Goal: Book appointment/travel/reservation

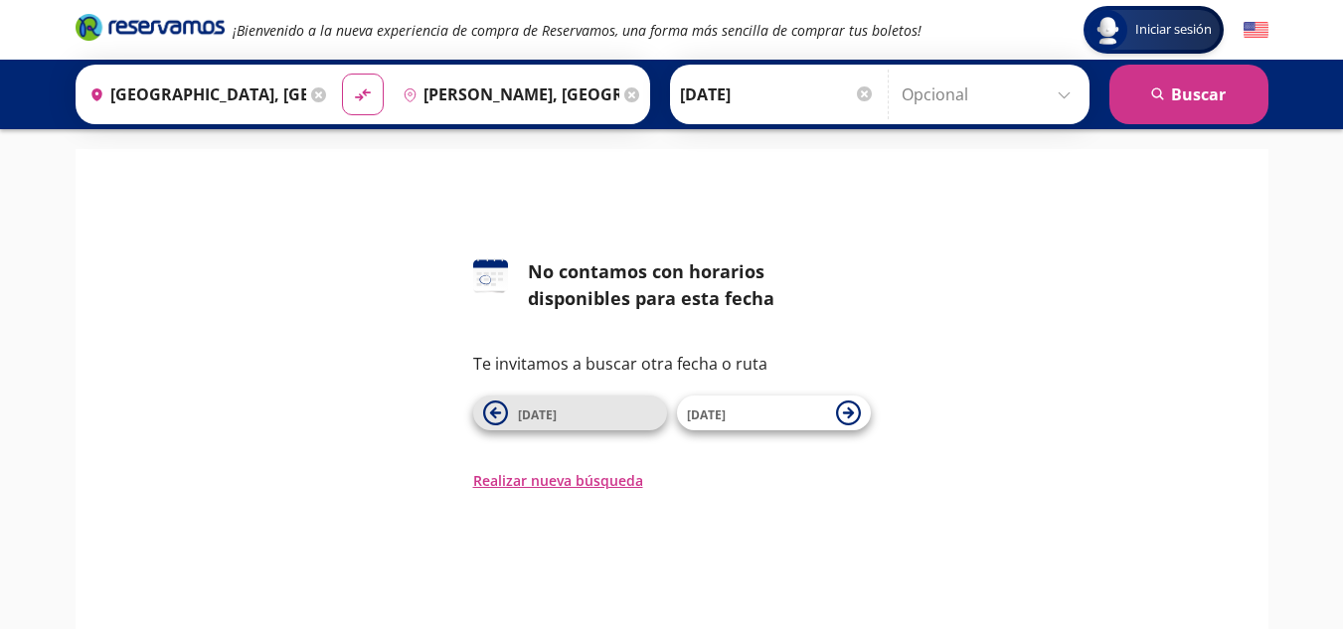
click at [484, 413] on icon at bounding box center [495, 412] width 25 height 25
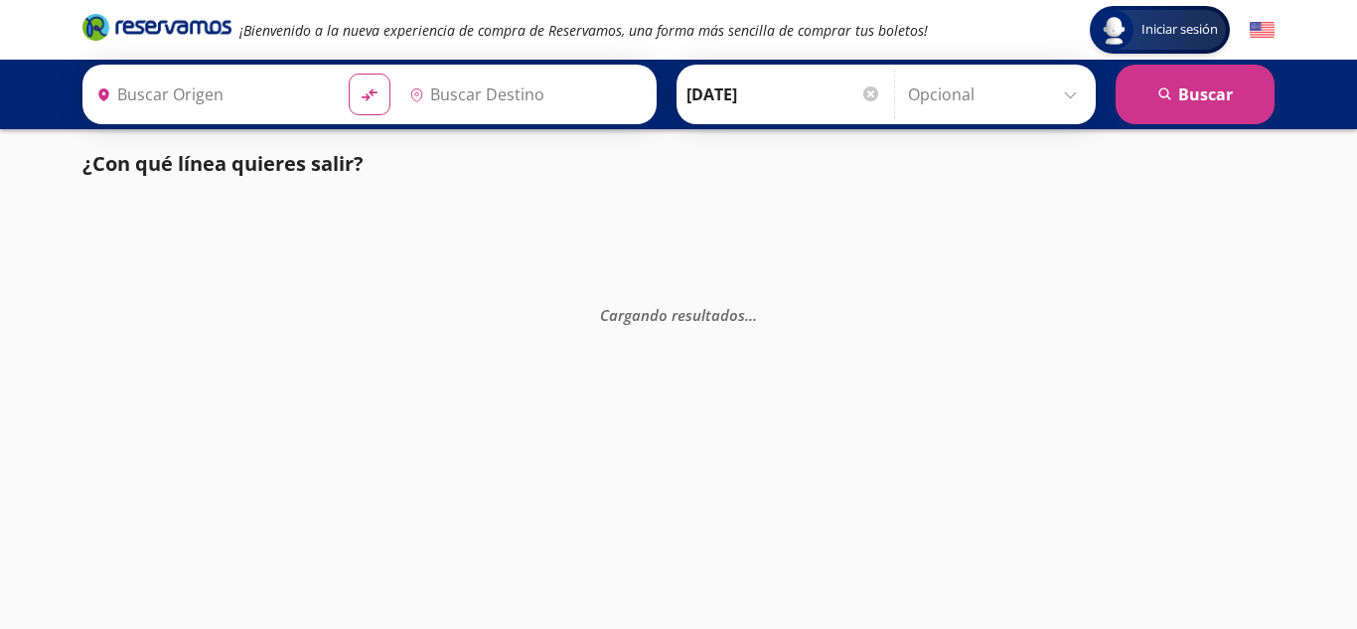
type input "[PERSON_NAME], [GEOGRAPHIC_DATA]"
type input "[GEOGRAPHIC_DATA], [GEOGRAPHIC_DATA]"
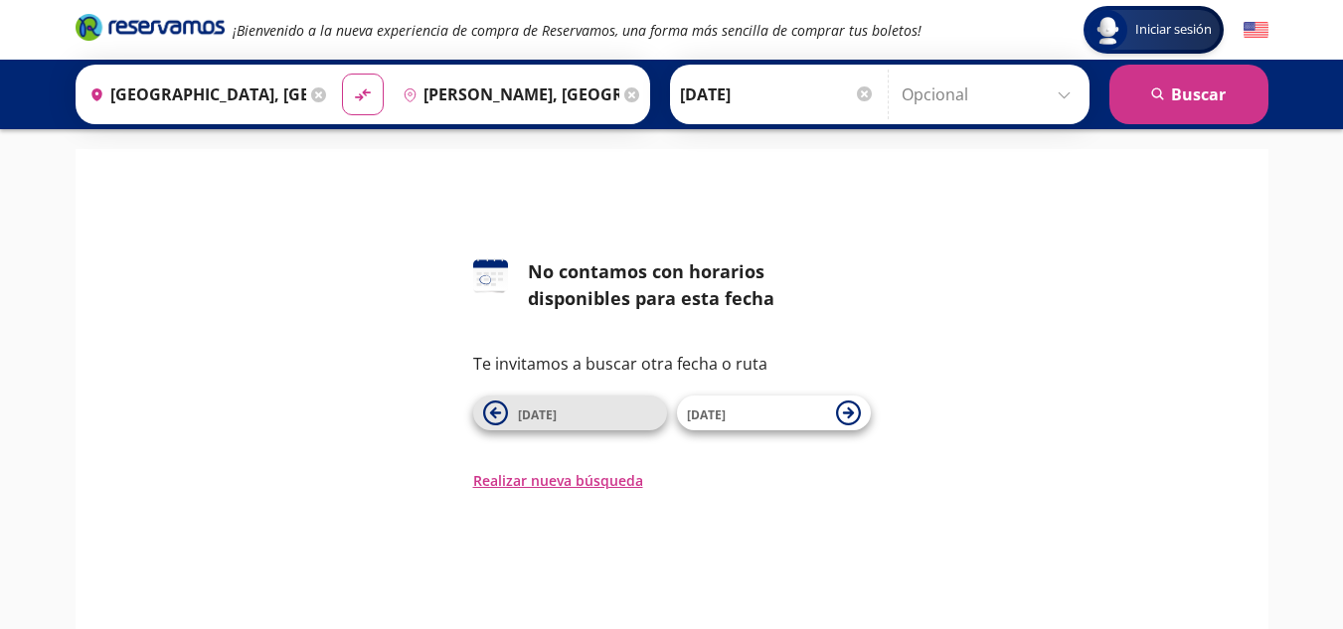
click at [494, 402] on icon at bounding box center [495, 412] width 25 height 25
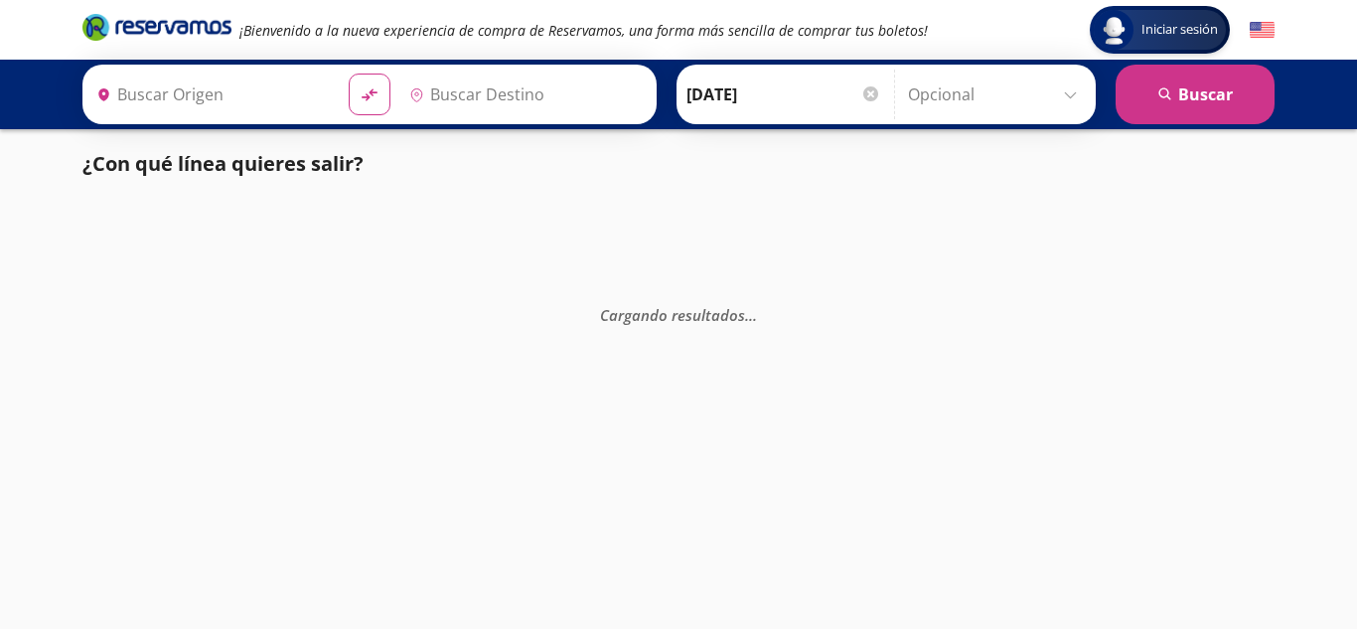
type input "[PERSON_NAME], [GEOGRAPHIC_DATA]"
type input "[GEOGRAPHIC_DATA], [GEOGRAPHIC_DATA]"
click at [778, 115] on input "[DATE]" at bounding box center [784, 95] width 195 height 50
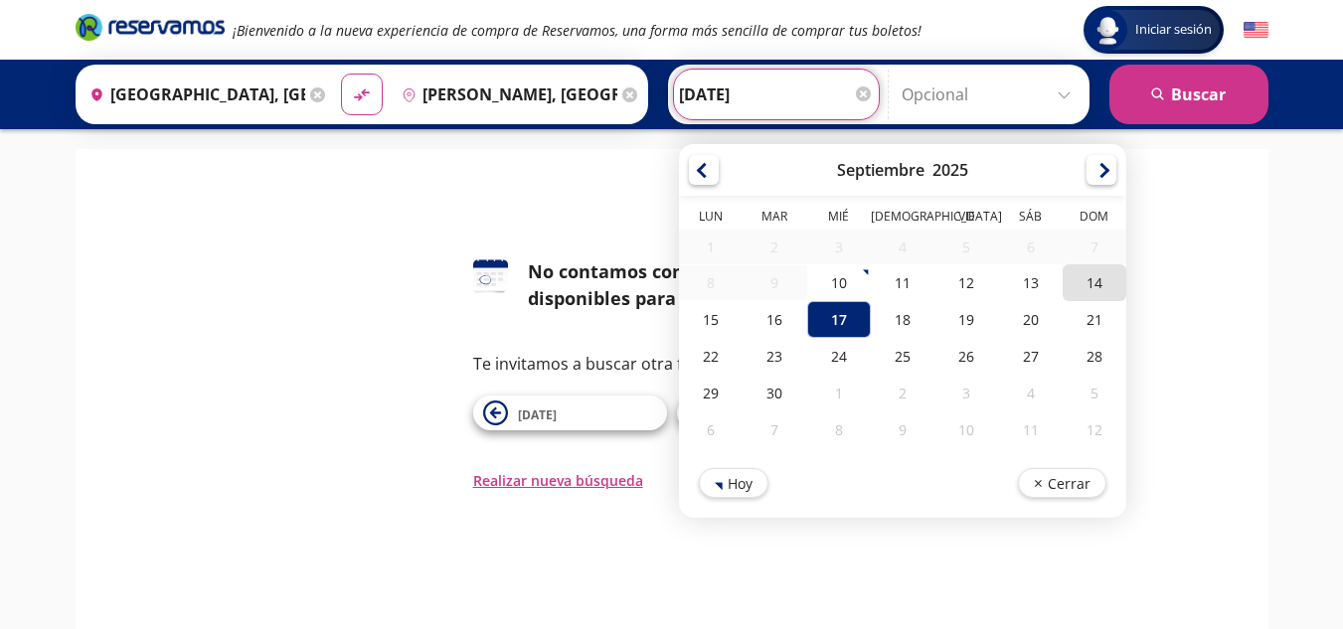
click at [1085, 266] on div "14" at bounding box center [1093, 282] width 64 height 37
type input "[DATE]"
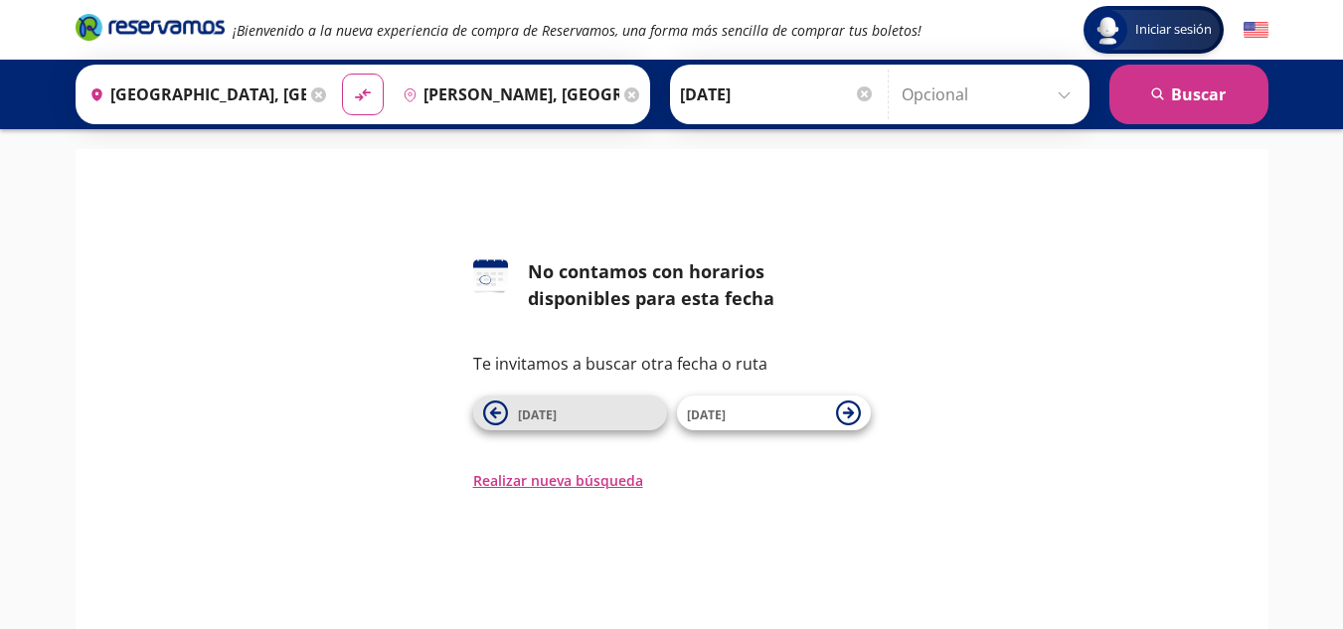
click at [500, 410] on icon at bounding box center [495, 412] width 25 height 25
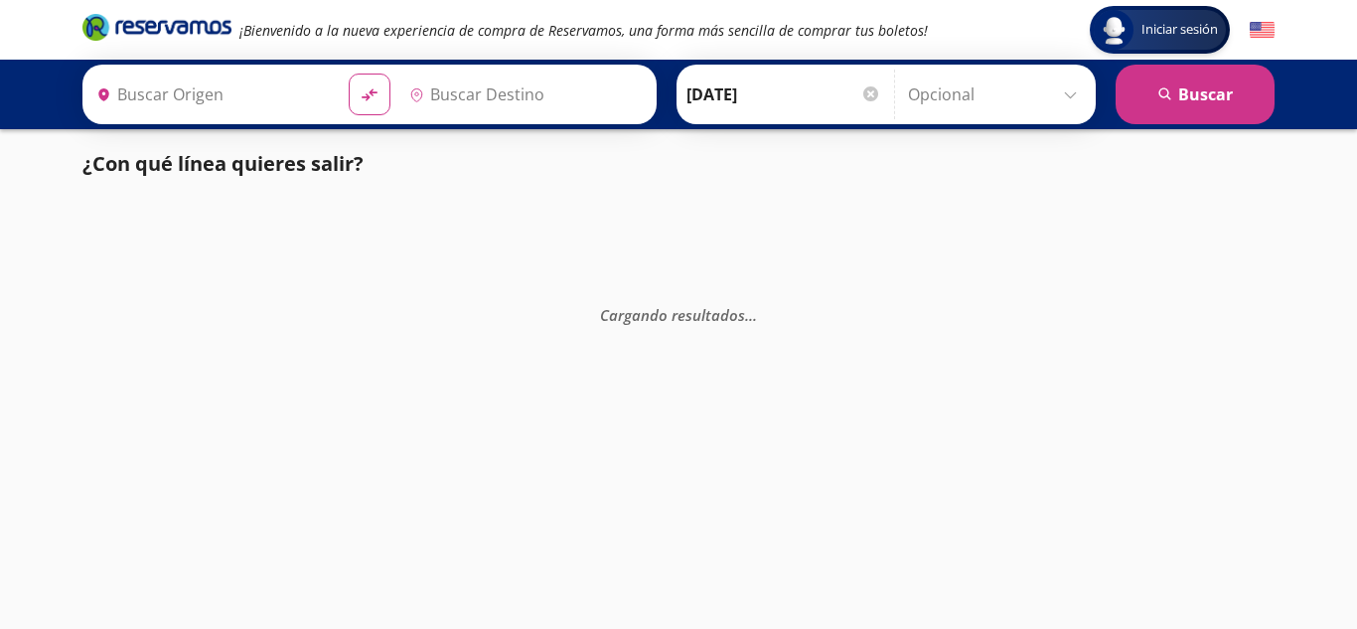
type input "[PERSON_NAME], [GEOGRAPHIC_DATA]"
type input "[GEOGRAPHIC_DATA], [GEOGRAPHIC_DATA]"
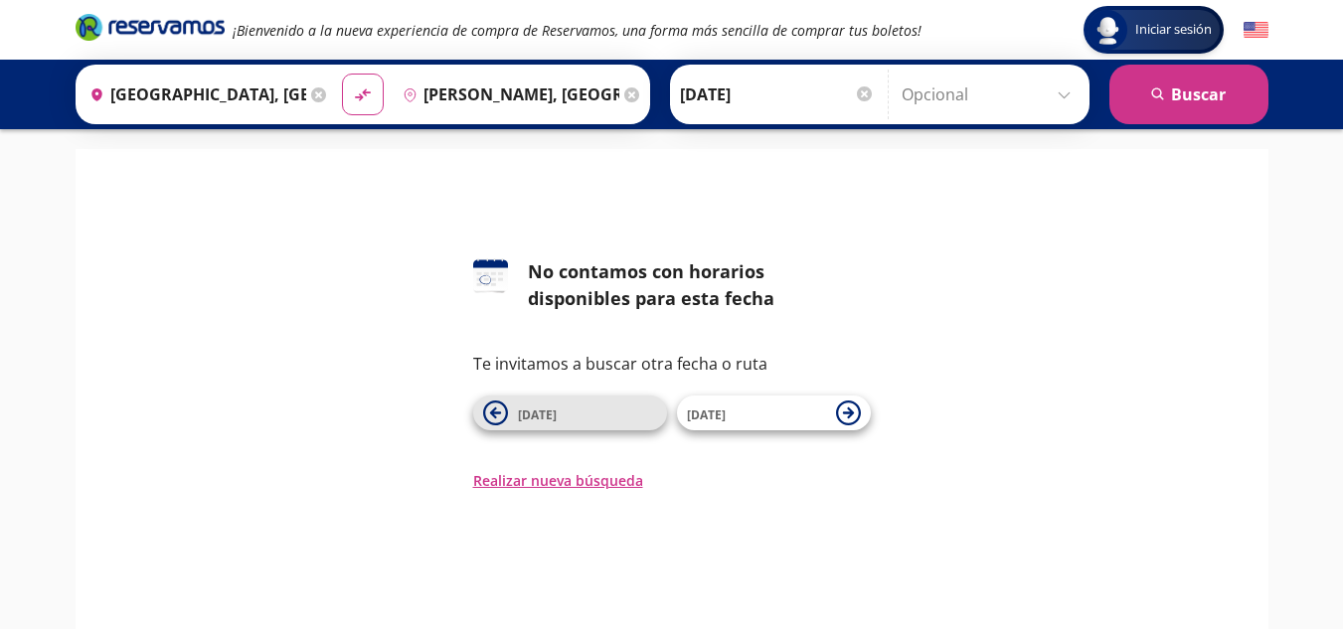
click at [509, 416] on button "[DATE]" at bounding box center [570, 412] width 194 height 35
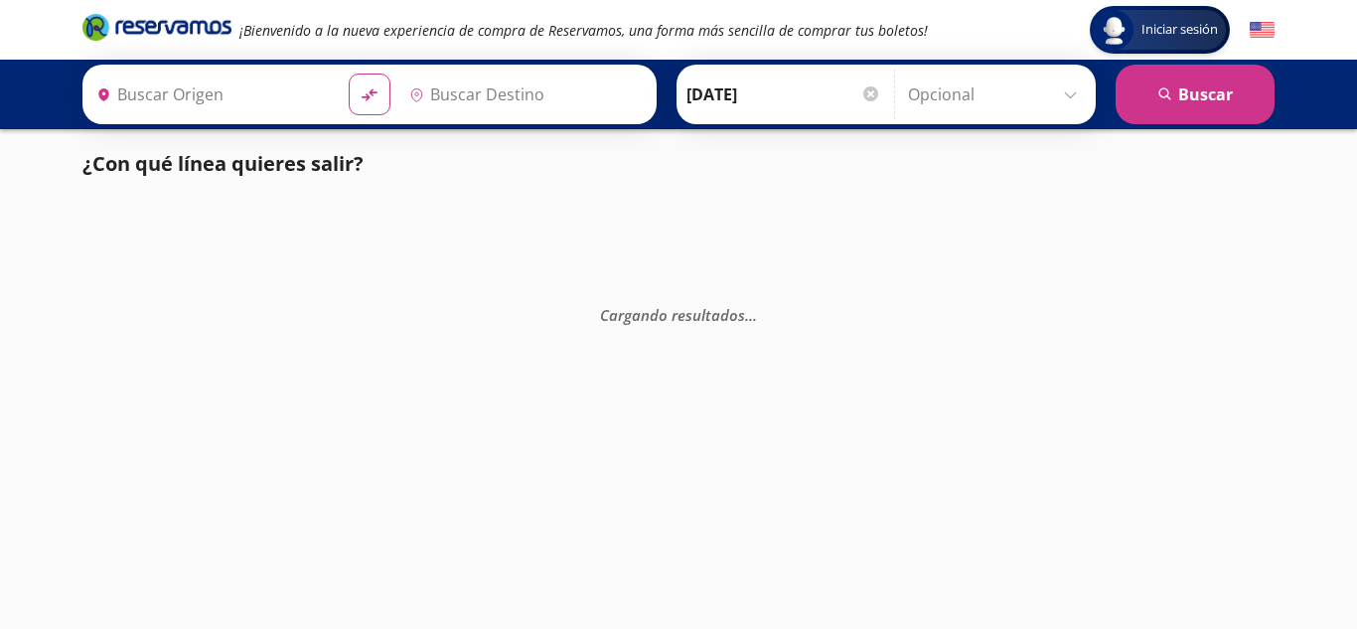
type input "[GEOGRAPHIC_DATA], [GEOGRAPHIC_DATA]"
type input "[PERSON_NAME], [GEOGRAPHIC_DATA]"
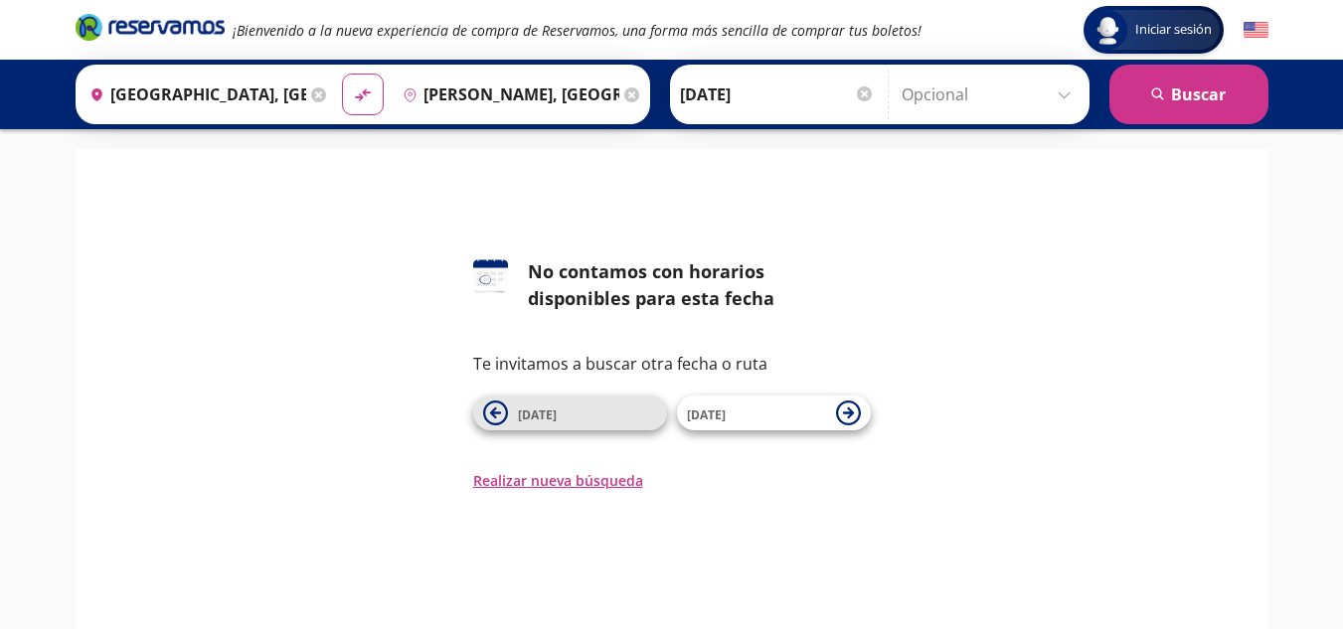
click at [496, 425] on button "14 Sep" at bounding box center [570, 412] width 194 height 35
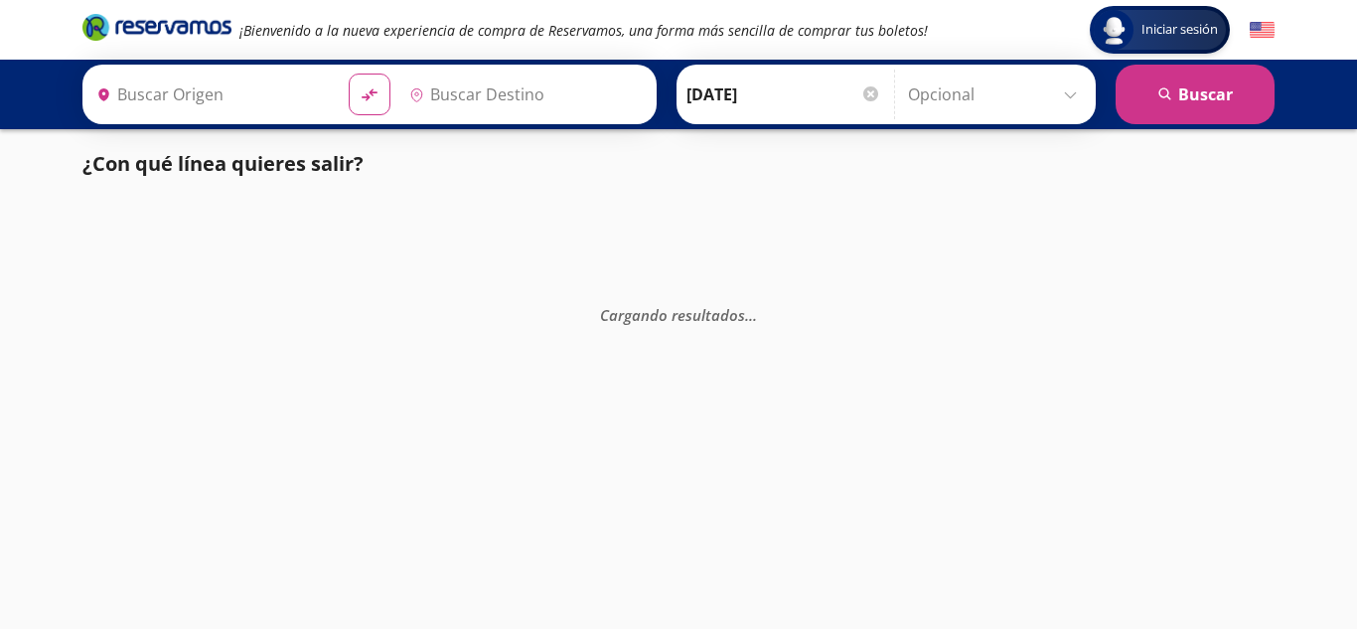
type input "[PERSON_NAME], [GEOGRAPHIC_DATA]"
type input "[GEOGRAPHIC_DATA], [GEOGRAPHIC_DATA]"
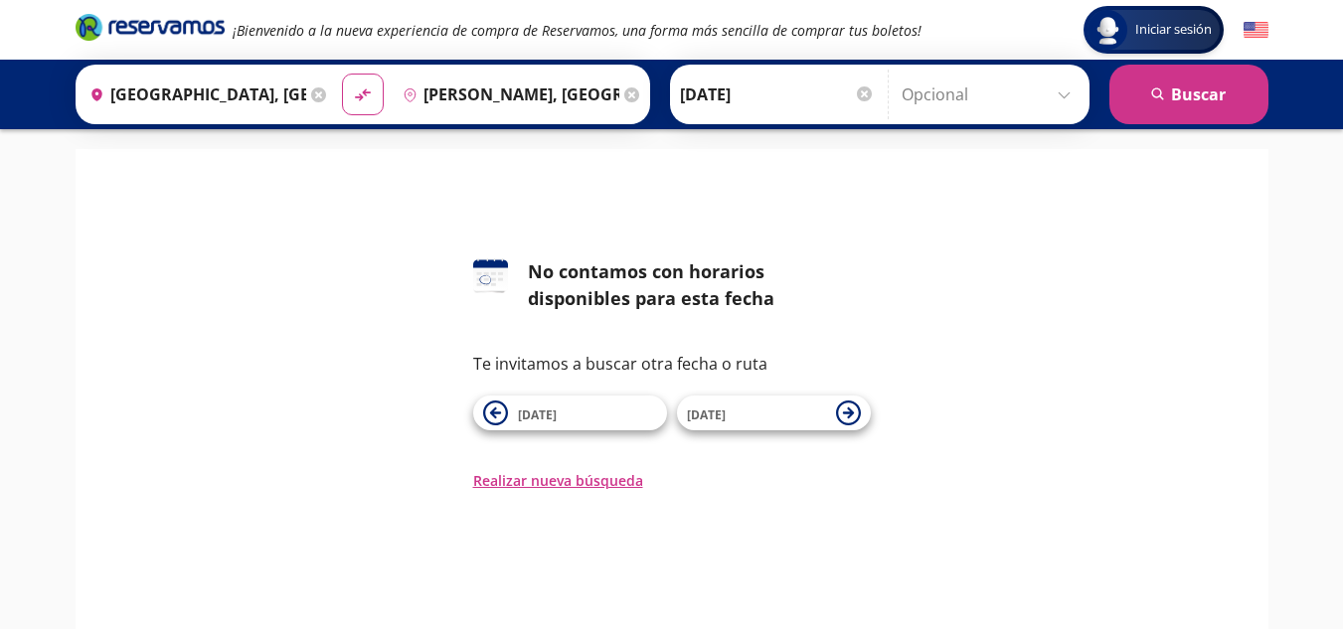
click at [1058, 120] on div "Ida 14-Sep-25 Elige tu fecha de ida Septiembre 2025 Lun Mar Mié Jue Vie Sáb Dom…" at bounding box center [879, 95] width 419 height 60
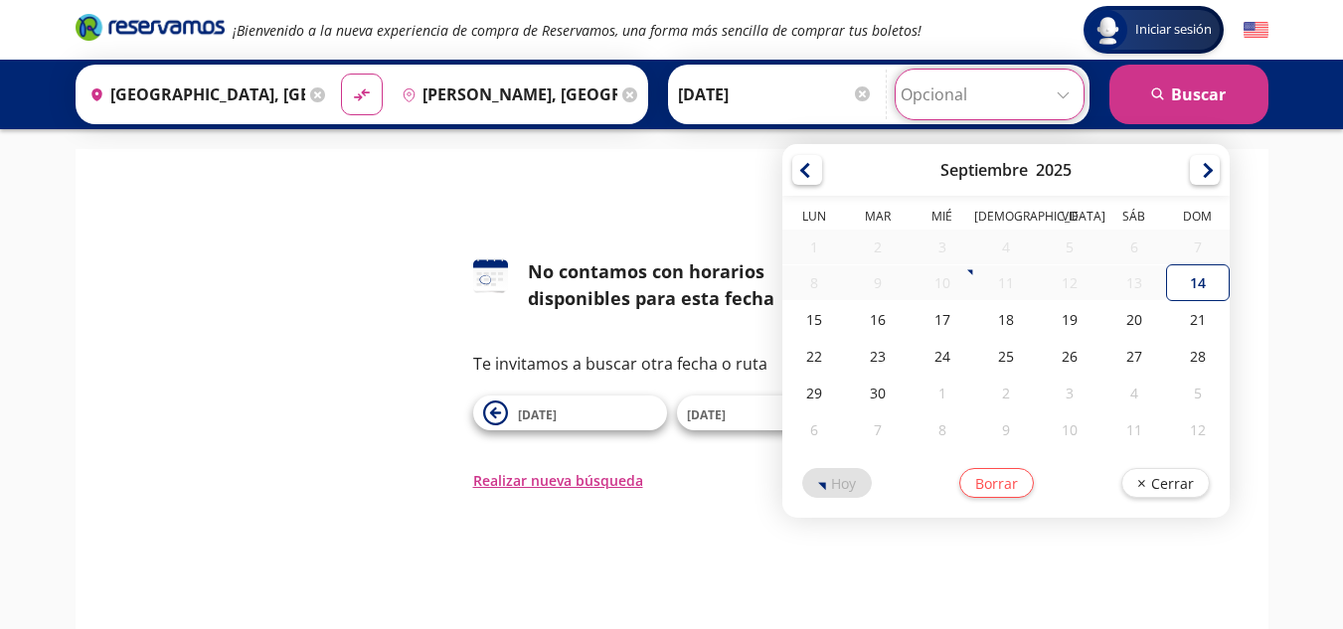
click at [1055, 96] on input "Opcional" at bounding box center [989, 95] width 178 height 50
drag, startPoint x: 726, startPoint y: 299, endPoint x: 722, endPoint y: 283, distance: 16.4
click at [724, 293] on div "No contamos con horarios disponibles para esta fecha" at bounding box center [699, 285] width 343 height 54
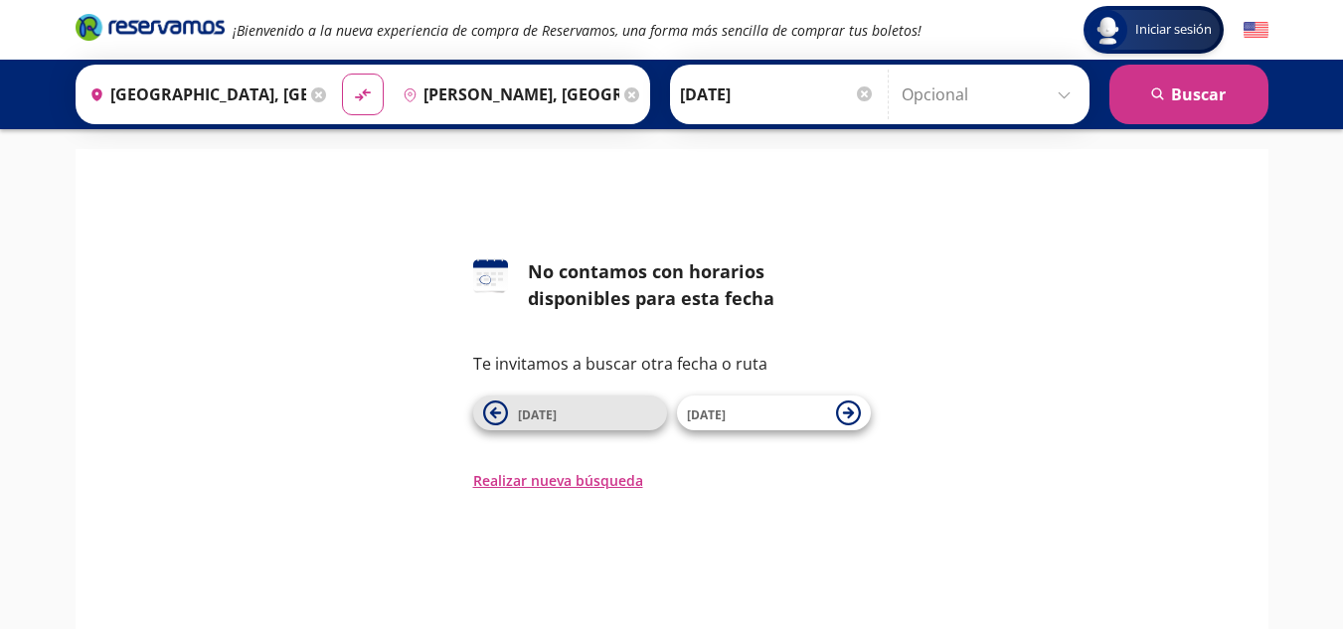
click at [515, 404] on button "13 Sep" at bounding box center [570, 412] width 194 height 35
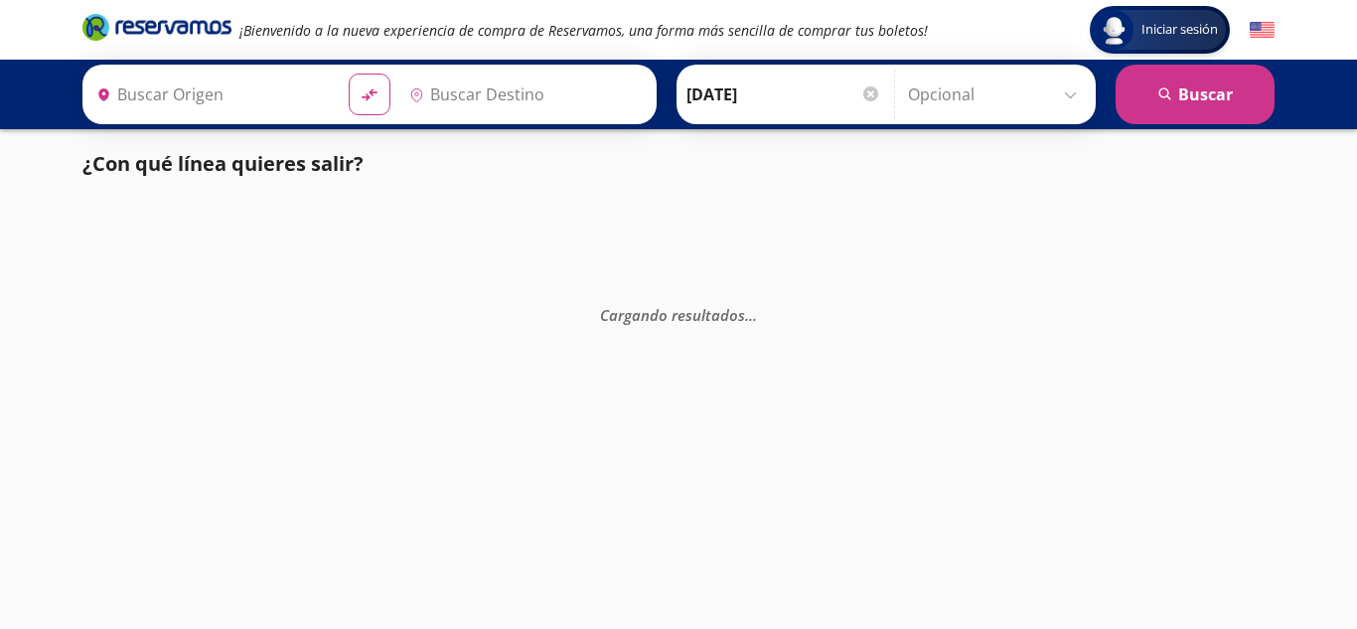
type input "[GEOGRAPHIC_DATA], [GEOGRAPHIC_DATA]"
type input "[PERSON_NAME], [GEOGRAPHIC_DATA]"
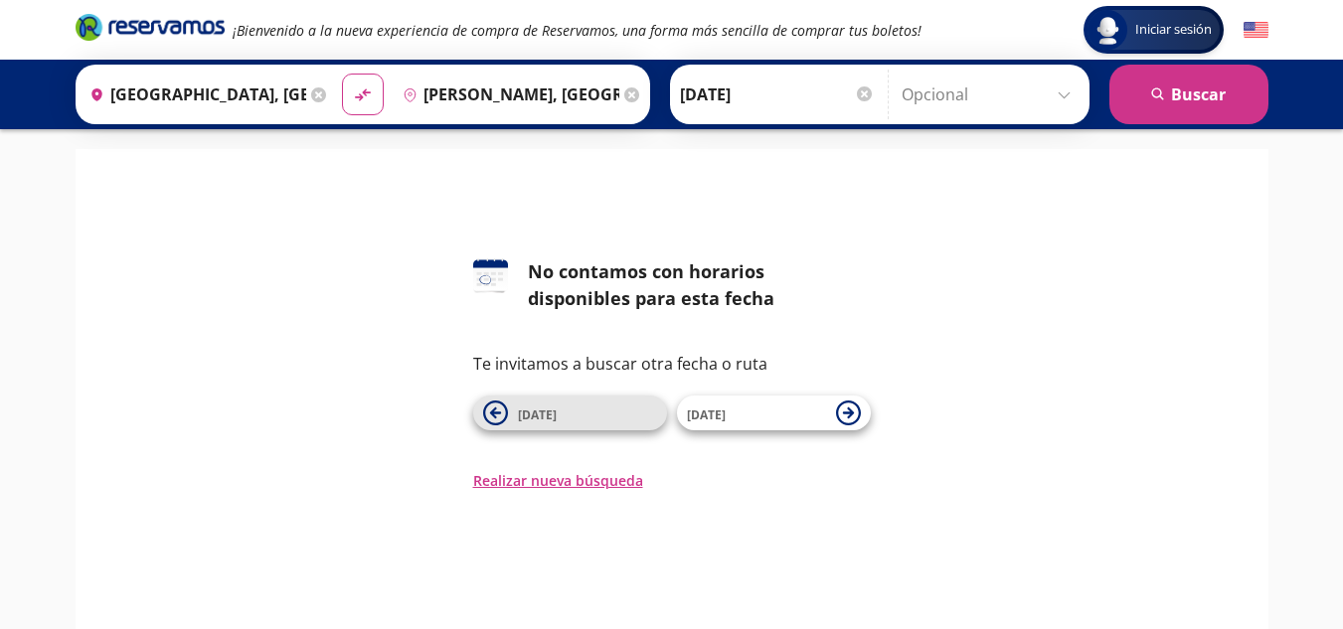
click at [578, 402] on span "12 Sep" at bounding box center [587, 413] width 139 height 24
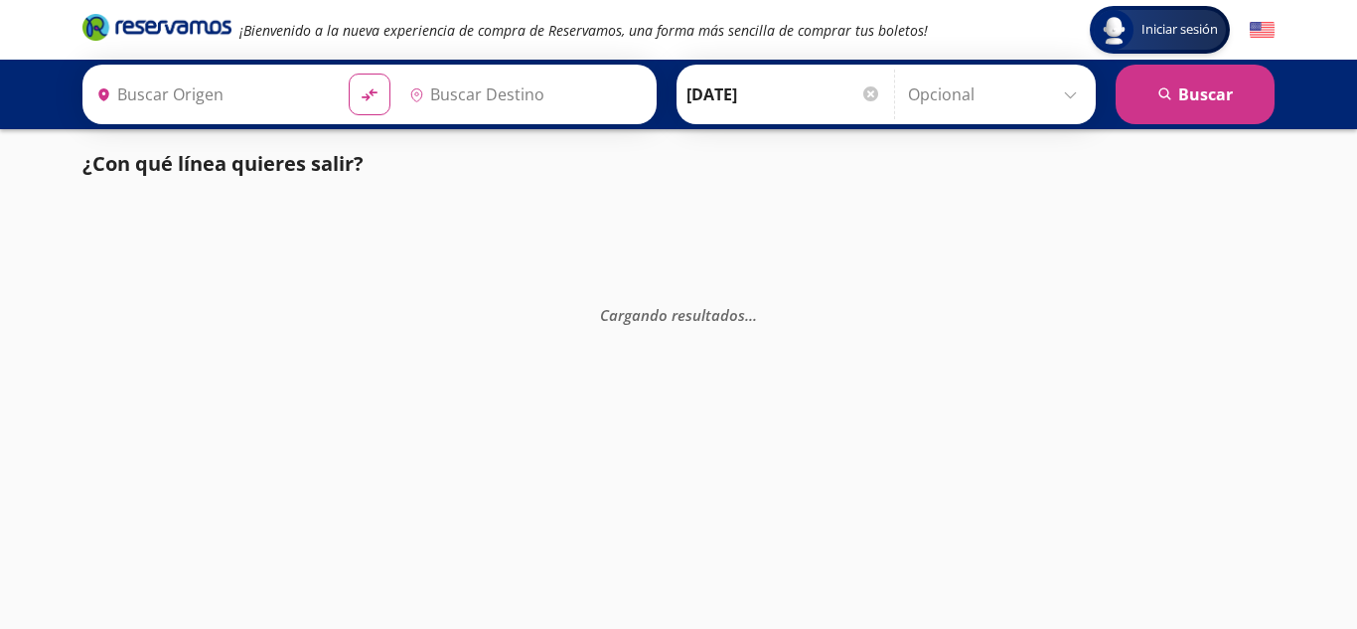
type input "[PERSON_NAME], [GEOGRAPHIC_DATA]"
type input "[GEOGRAPHIC_DATA], [GEOGRAPHIC_DATA]"
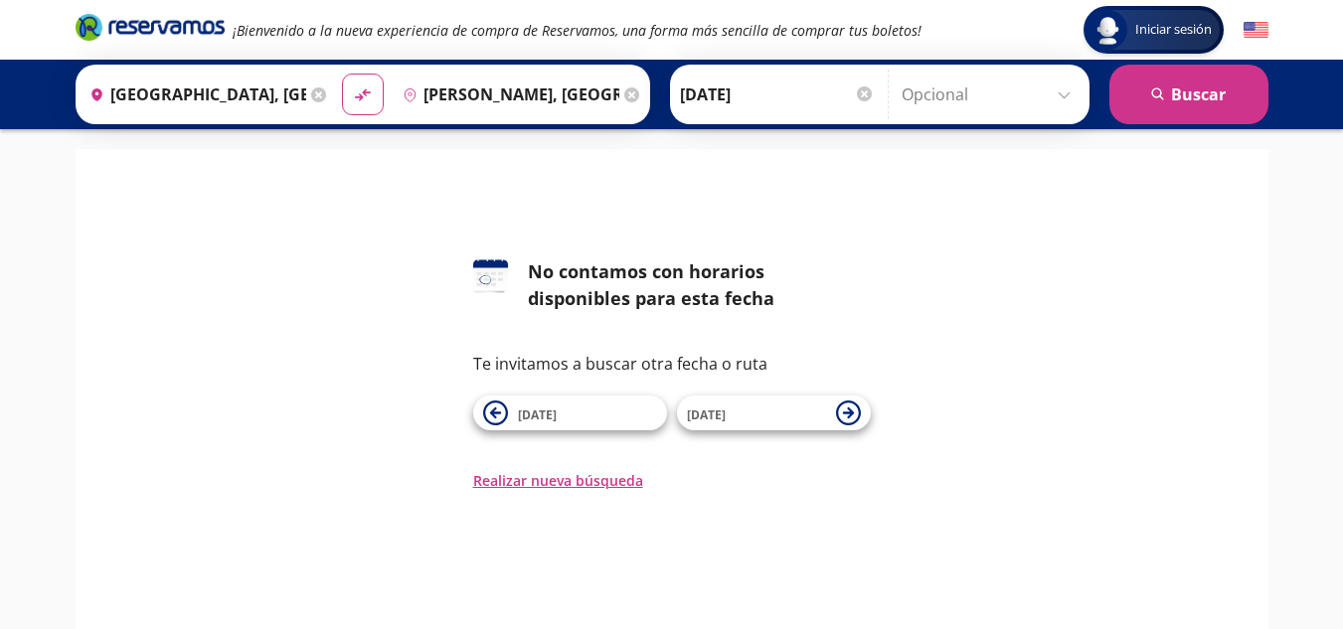
click at [590, 418] on span "11 Sep" at bounding box center [587, 413] width 139 height 24
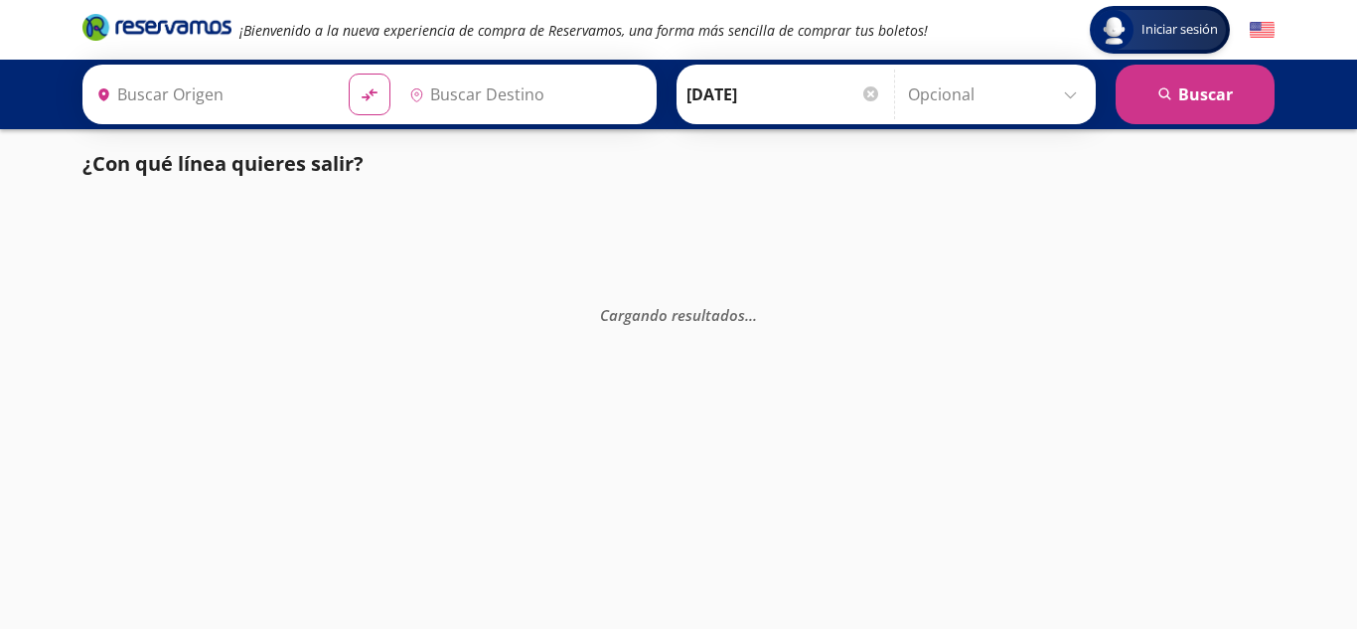
type input "[PERSON_NAME], [GEOGRAPHIC_DATA]"
type input "[GEOGRAPHIC_DATA], [GEOGRAPHIC_DATA]"
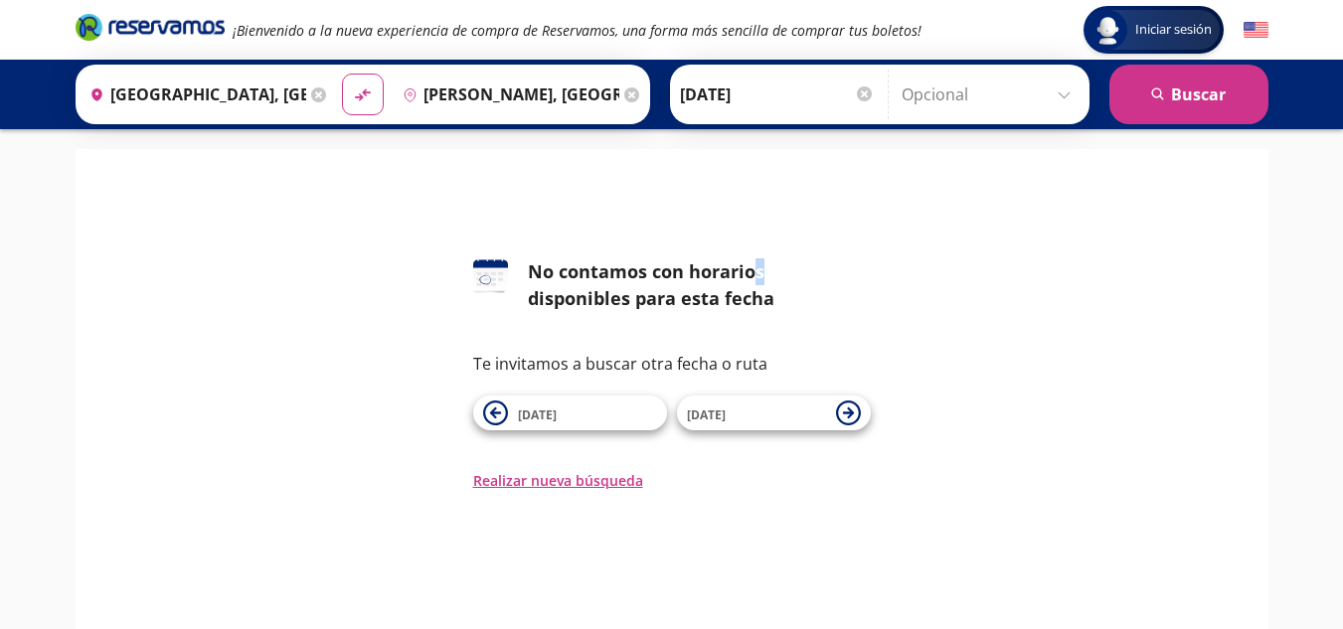
drag, startPoint x: 758, startPoint y: 171, endPoint x: 751, endPoint y: 147, distance: 24.8
click at [751, 148] on div "Iniciar sesión Iniciar sesión ¡Bienvenido a la nueva experiencia de compra de R…" at bounding box center [671, 409] width 1343 height 818
click at [813, 237] on div "126 No contamos con horarios disponibles para esta fecha Te invitamos a buscar …" at bounding box center [671, 330] width 1163 height 322
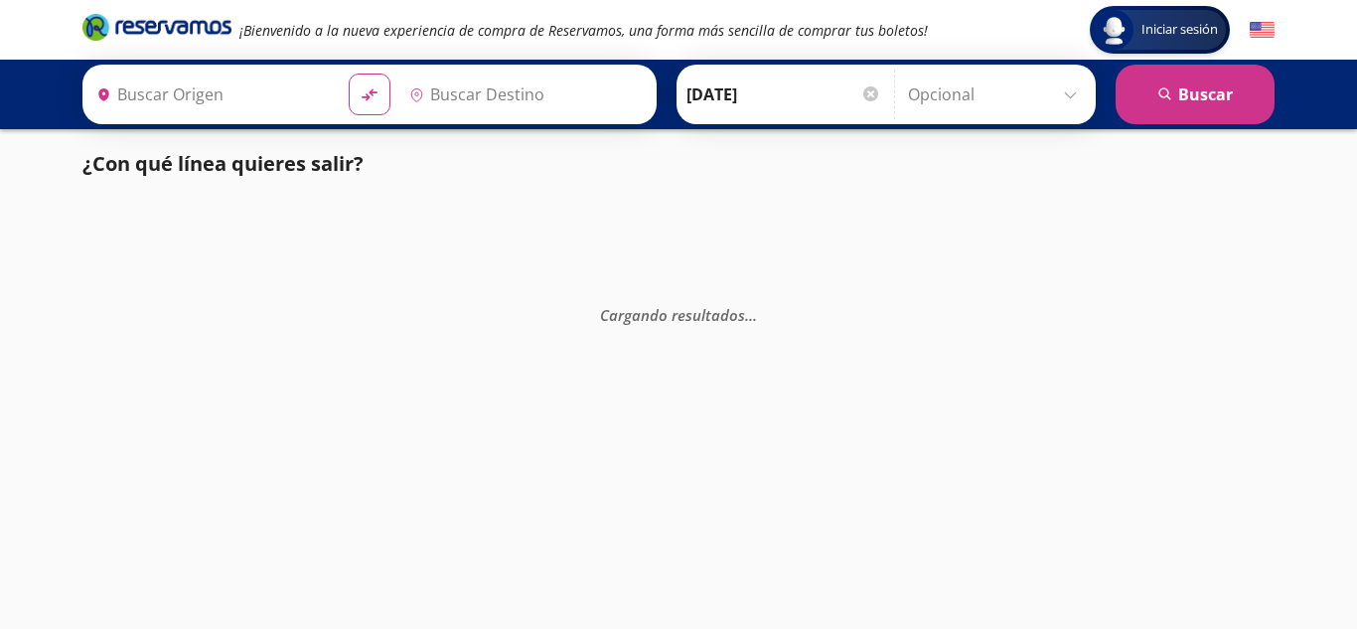
type input "[PERSON_NAME], [GEOGRAPHIC_DATA]"
type input "[GEOGRAPHIC_DATA], [GEOGRAPHIC_DATA]"
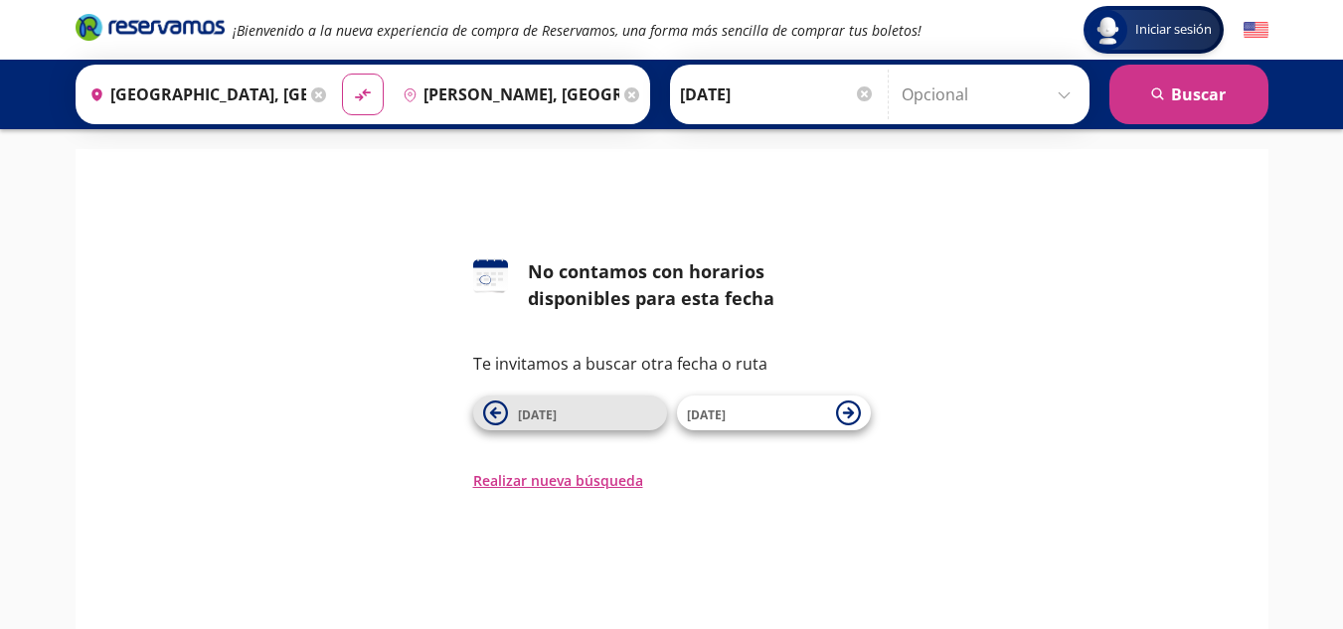
click at [495, 403] on icon at bounding box center [495, 412] width 25 height 25
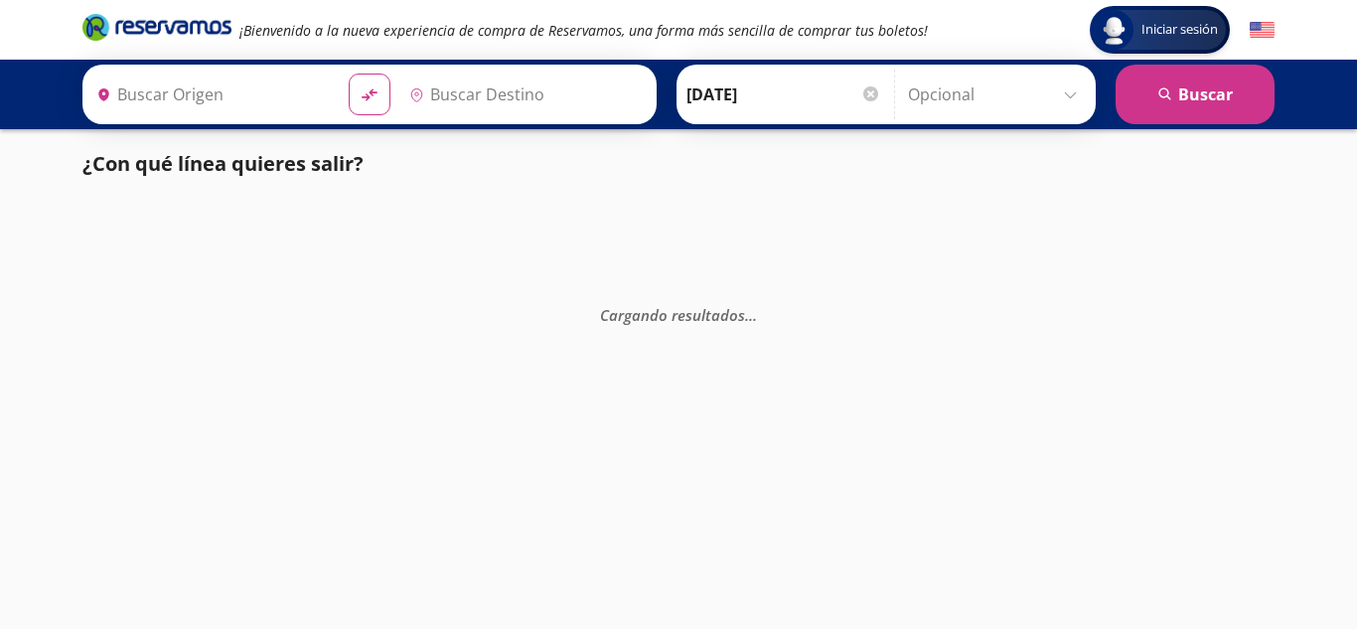
type input "[GEOGRAPHIC_DATA], [GEOGRAPHIC_DATA]"
type input "[PERSON_NAME], [GEOGRAPHIC_DATA]"
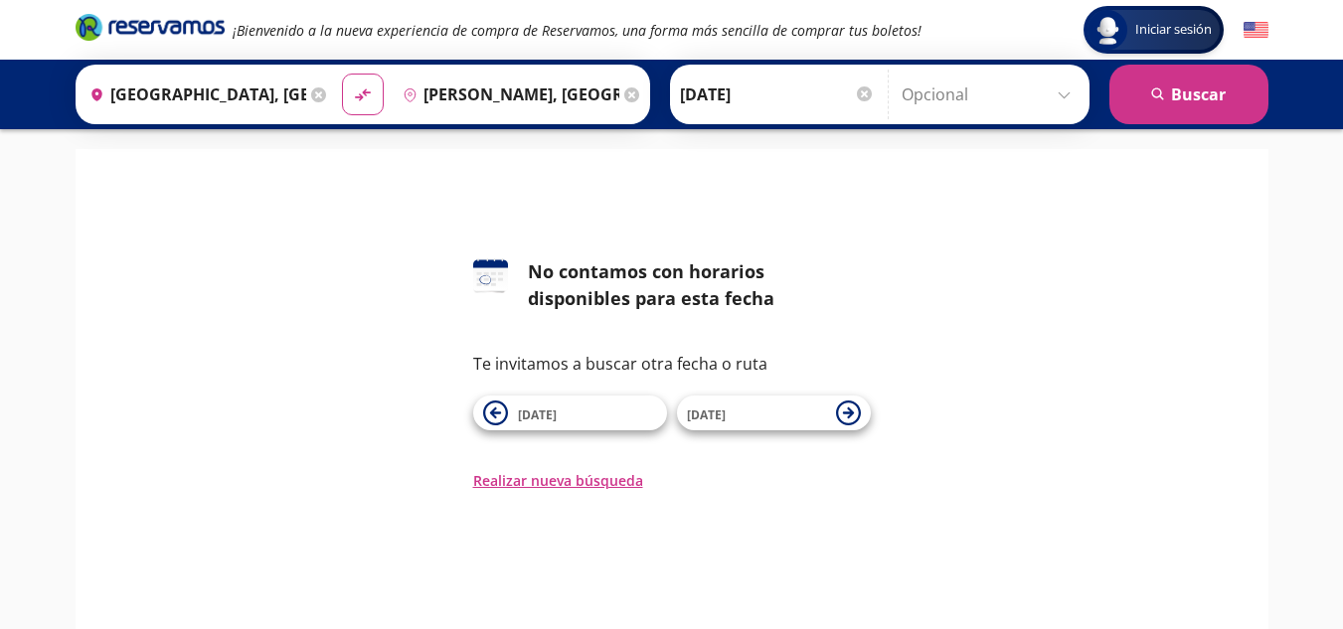
click at [487, 392] on div "Te invitamos a buscar otra fecha o ruta 12 Sep 14 Sep" at bounding box center [671, 391] width 397 height 79
click at [498, 401] on icon at bounding box center [495, 412] width 25 height 25
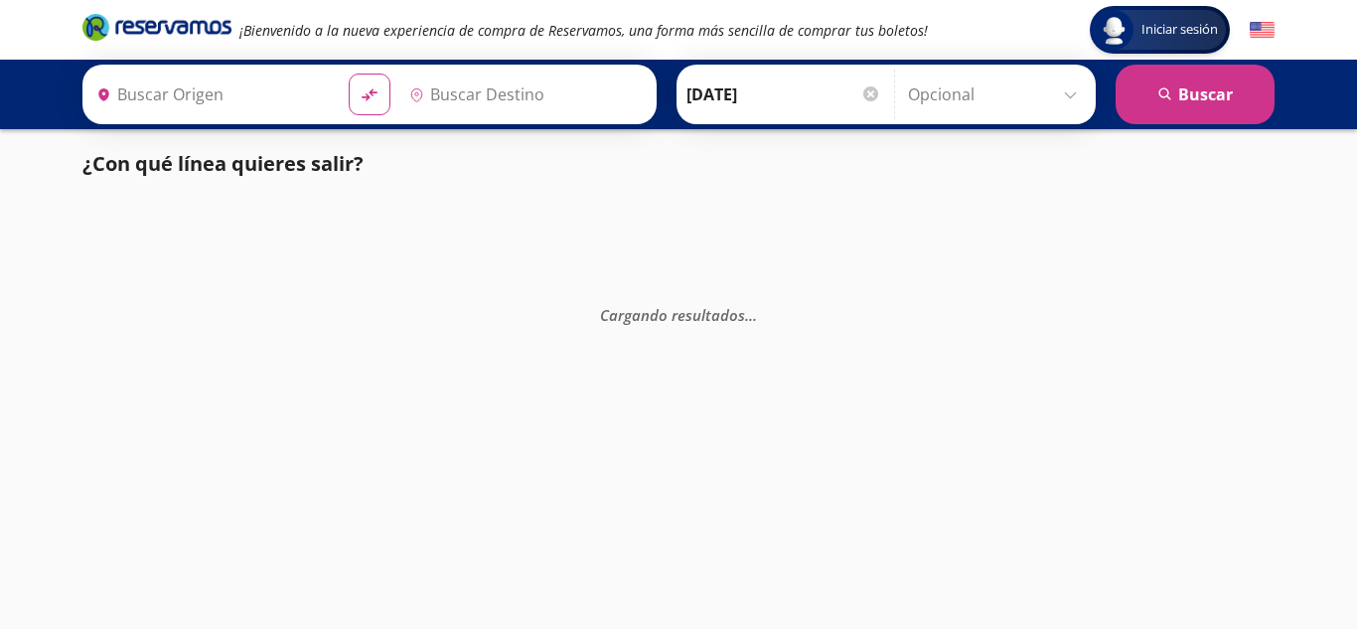
type input "[GEOGRAPHIC_DATA], [GEOGRAPHIC_DATA]"
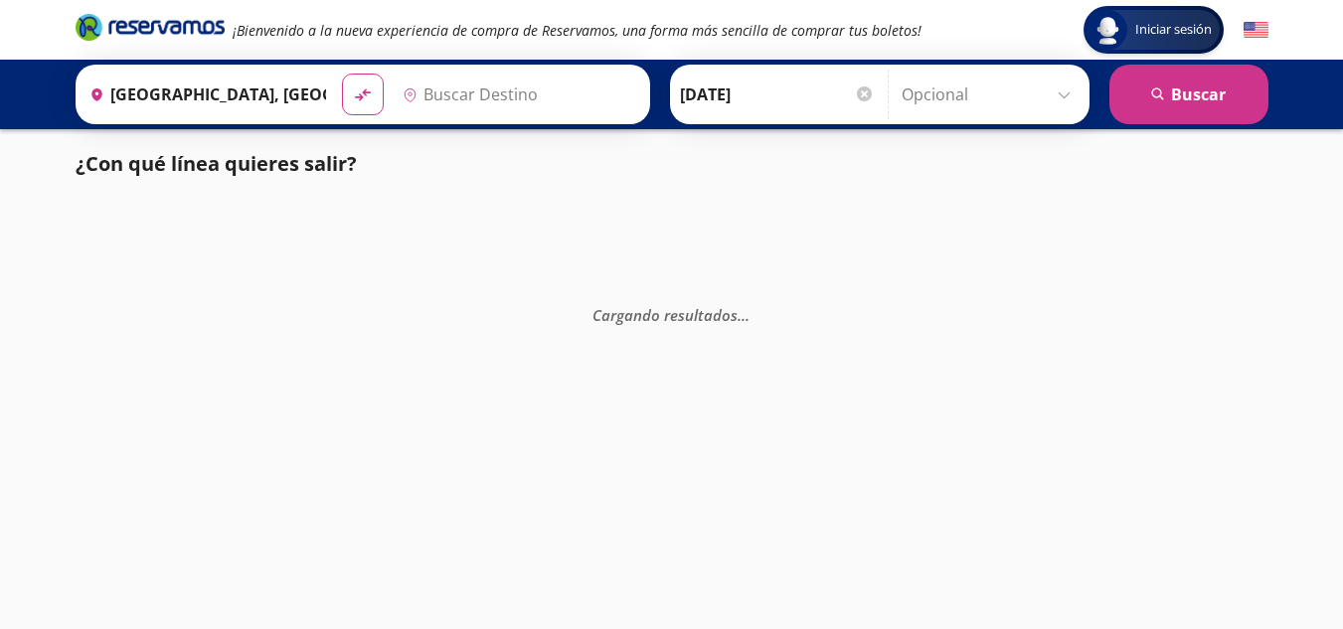
type input "[PERSON_NAME], [GEOGRAPHIC_DATA]"
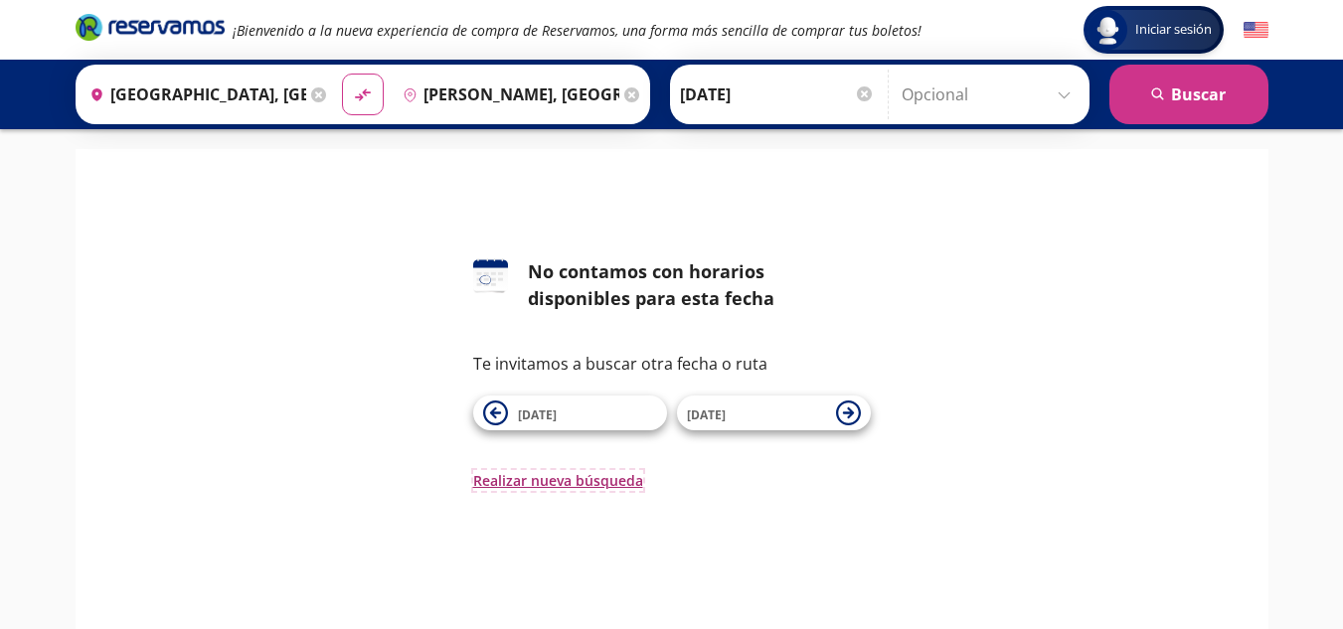
click at [623, 485] on button "Realizar nueva búsqueda" at bounding box center [558, 480] width 170 height 21
